Goal: Information Seeking & Learning: Learn about a topic

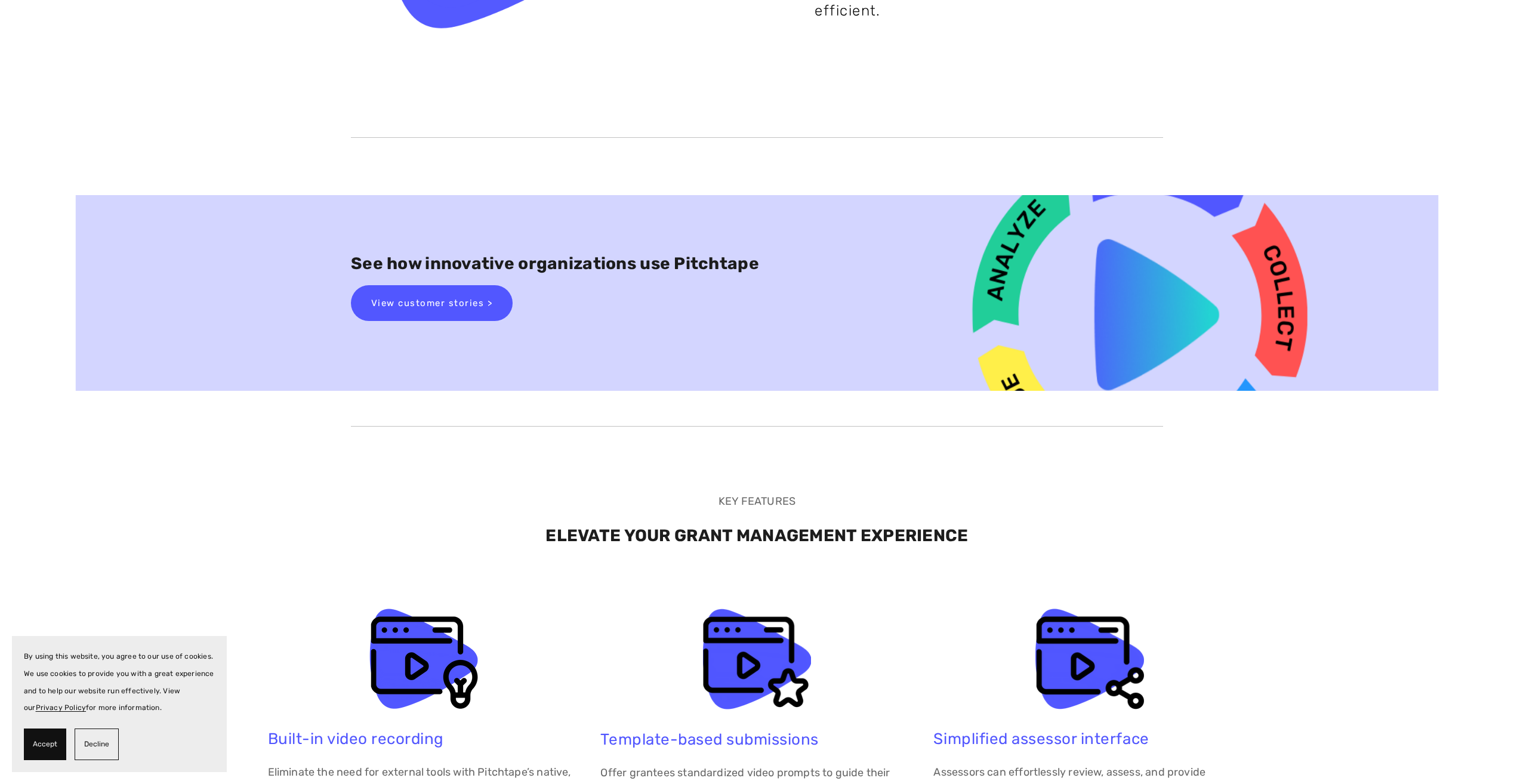
scroll to position [1968, 0]
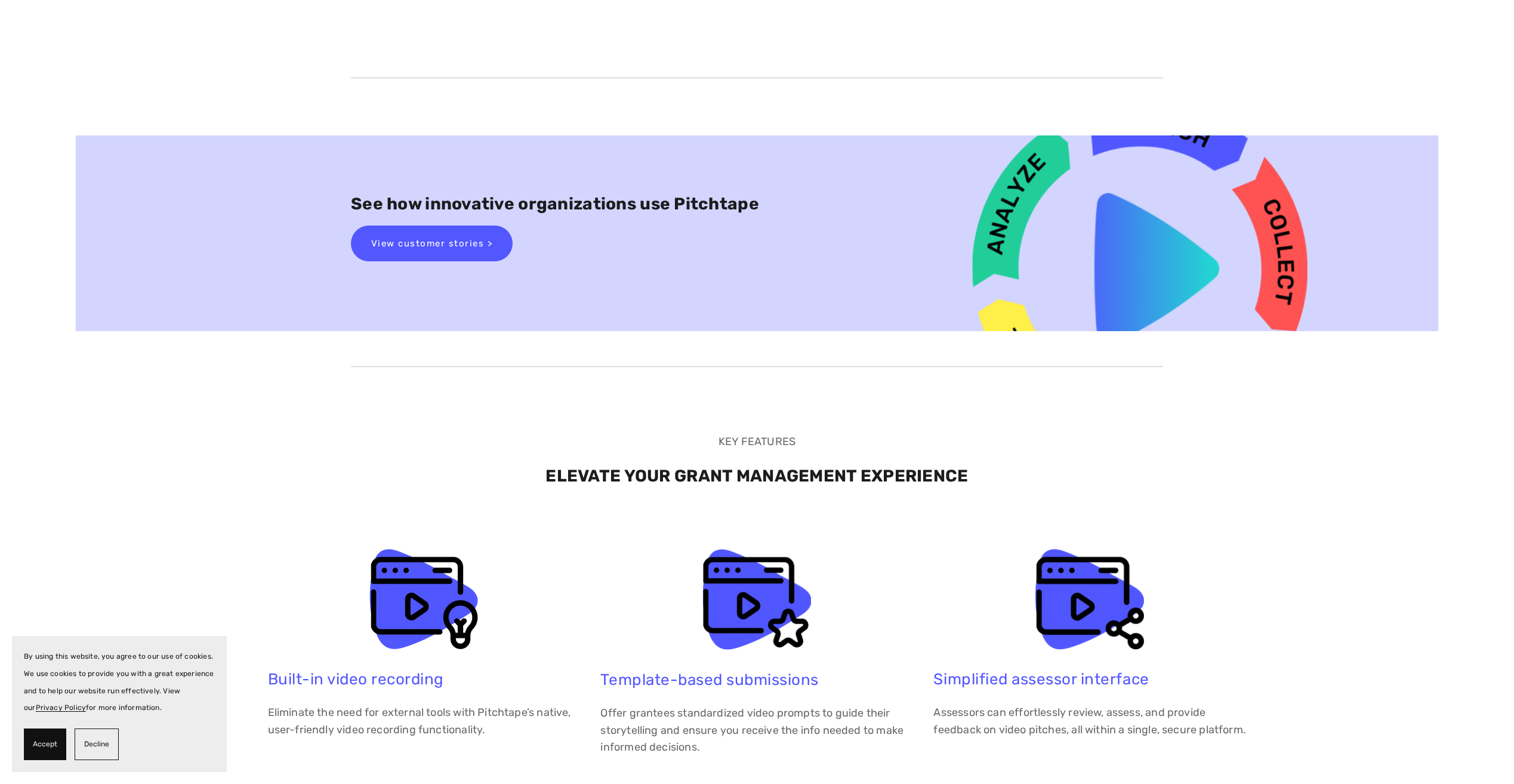
click at [104, 738] on span "Decline" at bounding box center [97, 744] width 25 height 18
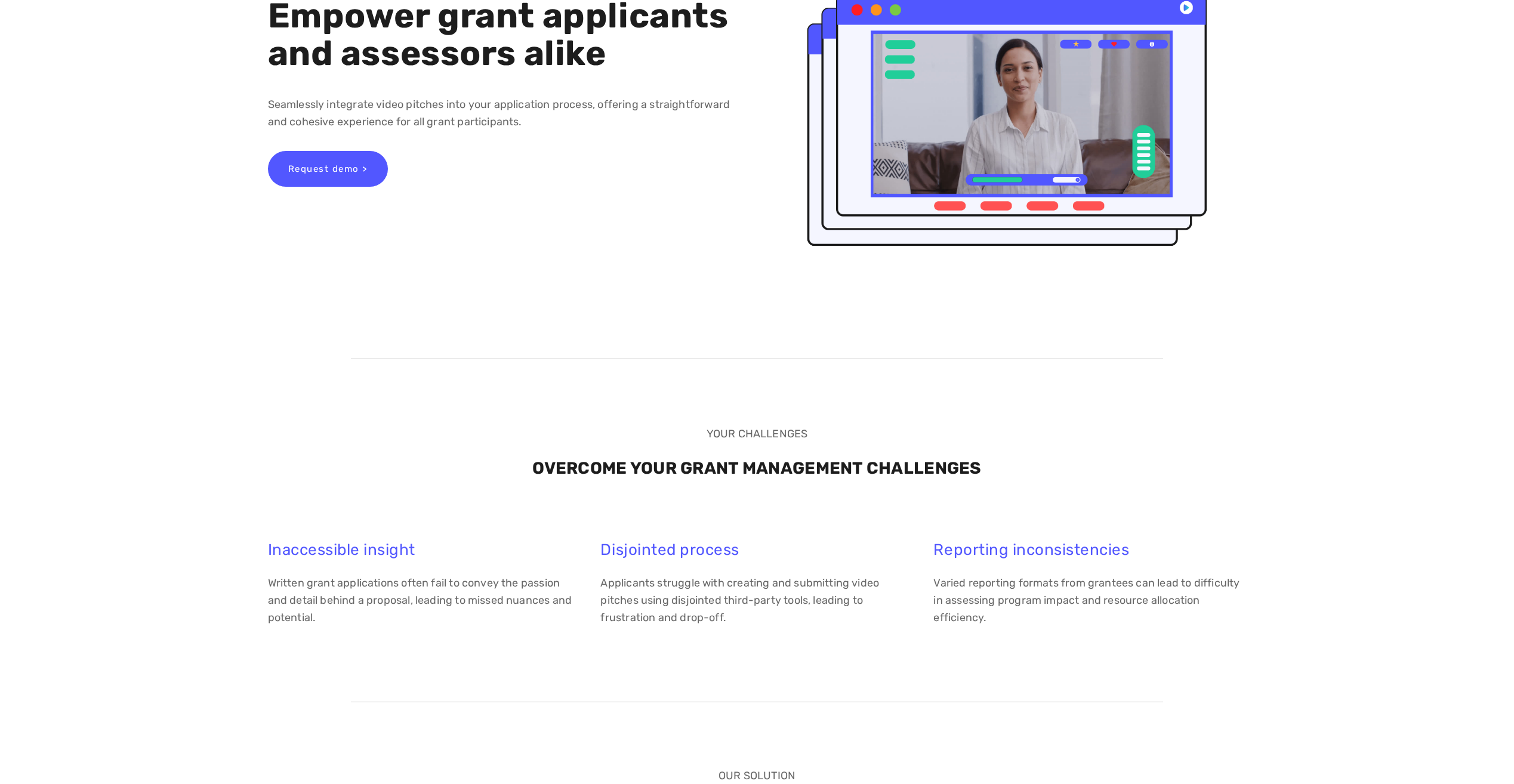
scroll to position [0, 0]
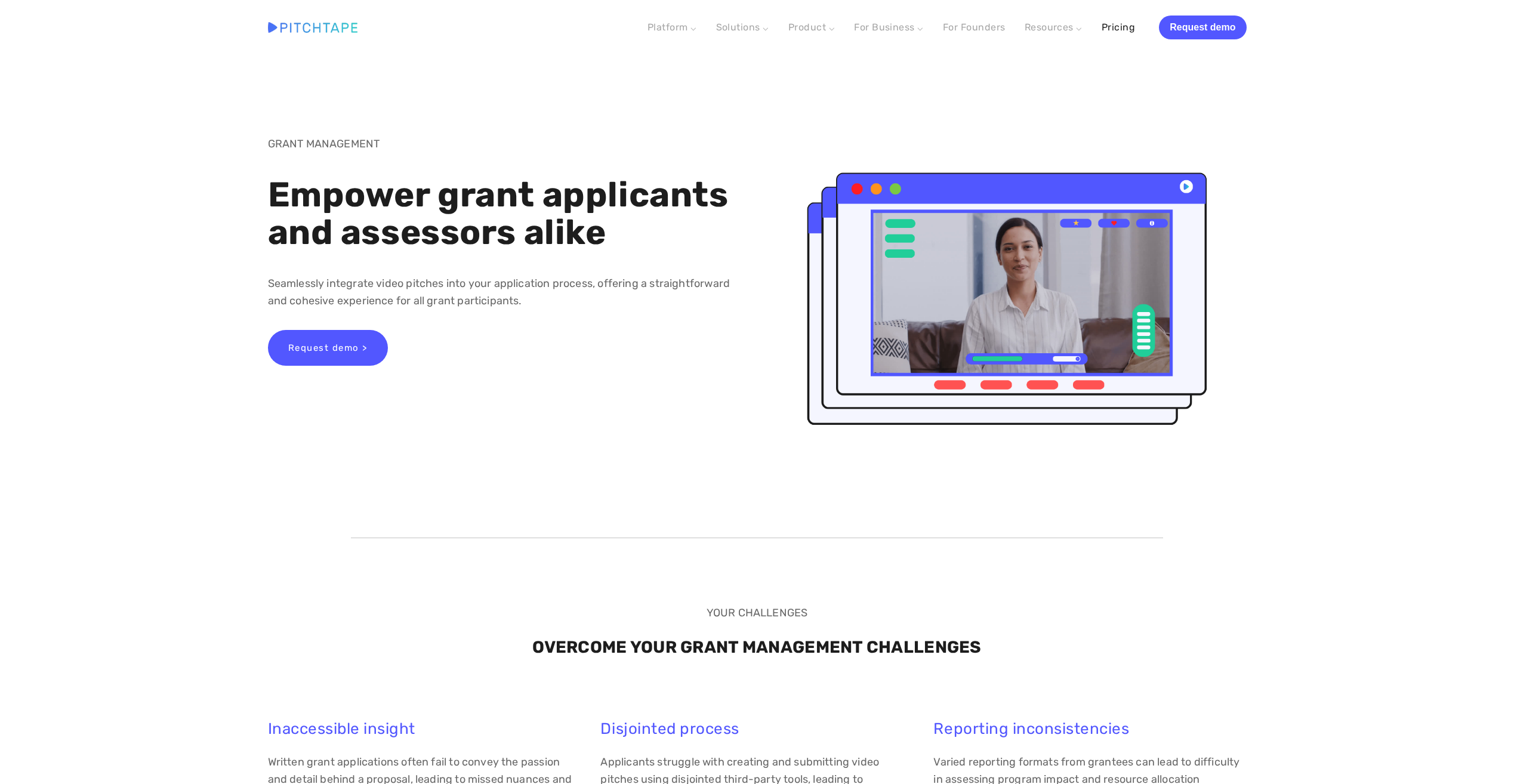
click at [1122, 27] on link "Pricing" at bounding box center [1119, 27] width 34 height 21
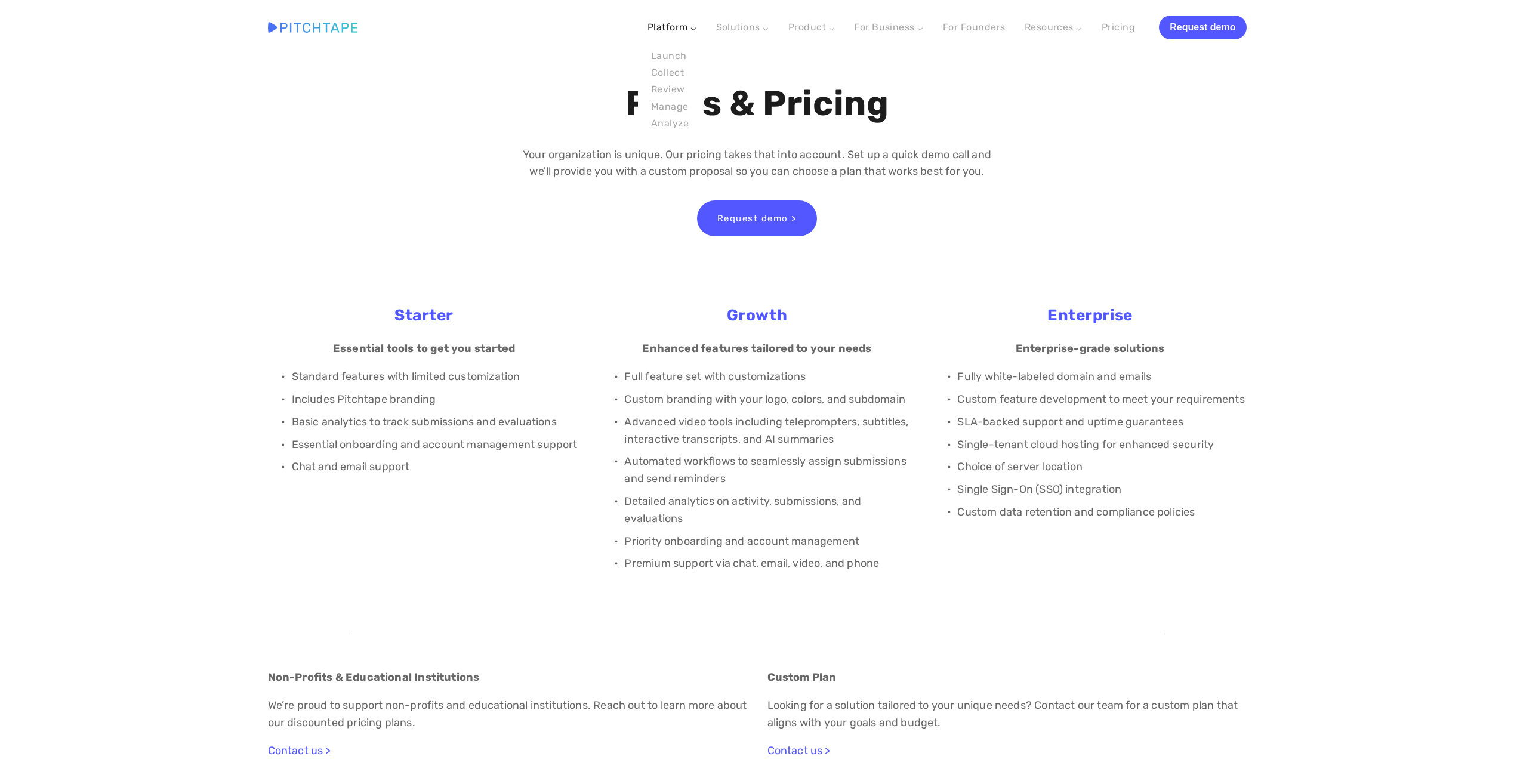
click at [670, 27] on link "Platform ⌵" at bounding box center [672, 27] width 50 height 12
